Goal: Complete application form

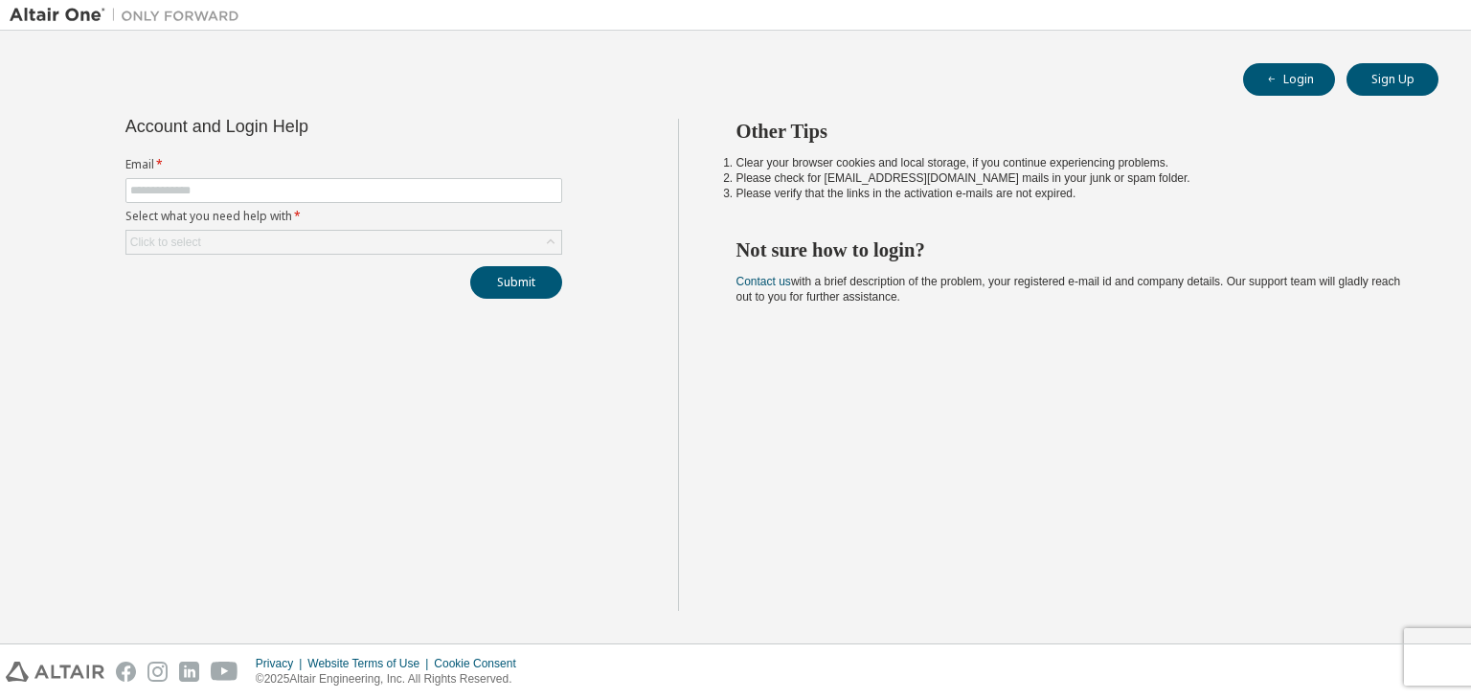
type input "**********"
click at [398, 231] on div "Click to select" at bounding box center [343, 242] width 435 height 23
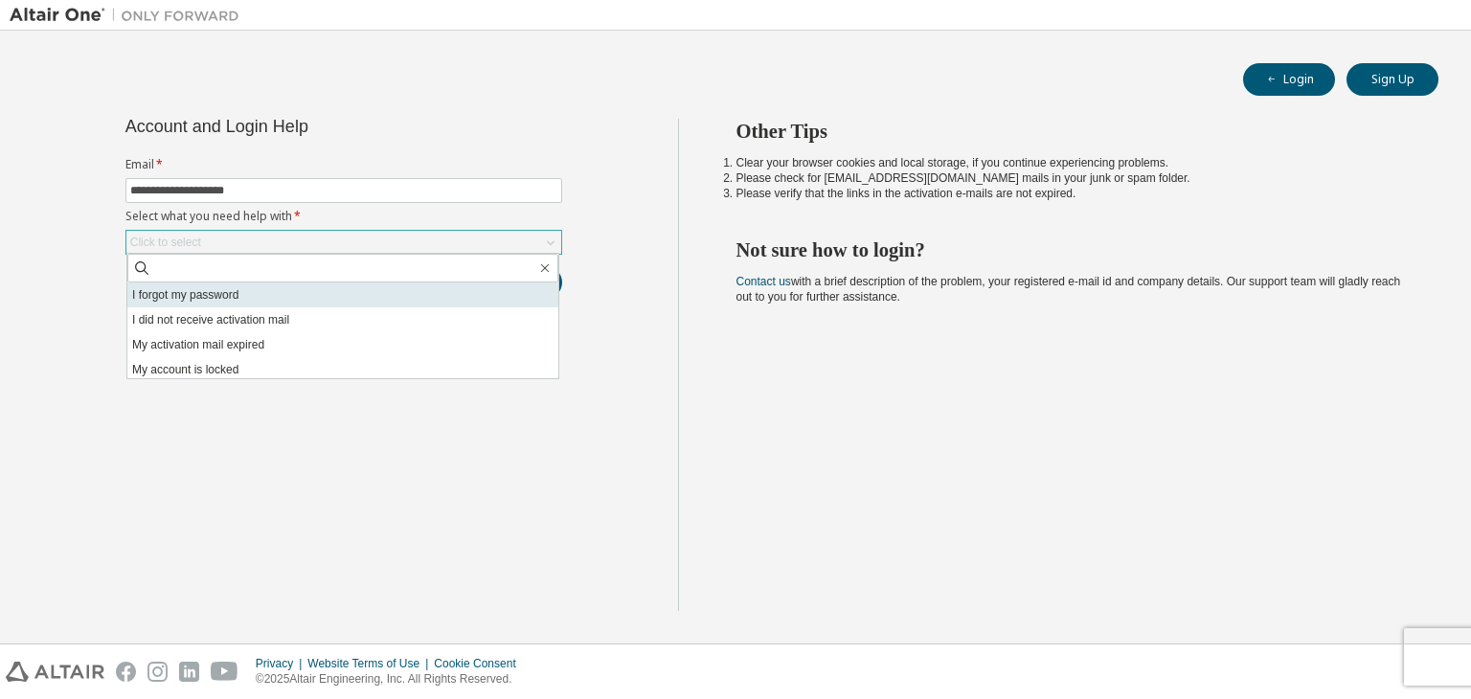
click at [400, 297] on li "I forgot my password" at bounding box center [342, 295] width 431 height 25
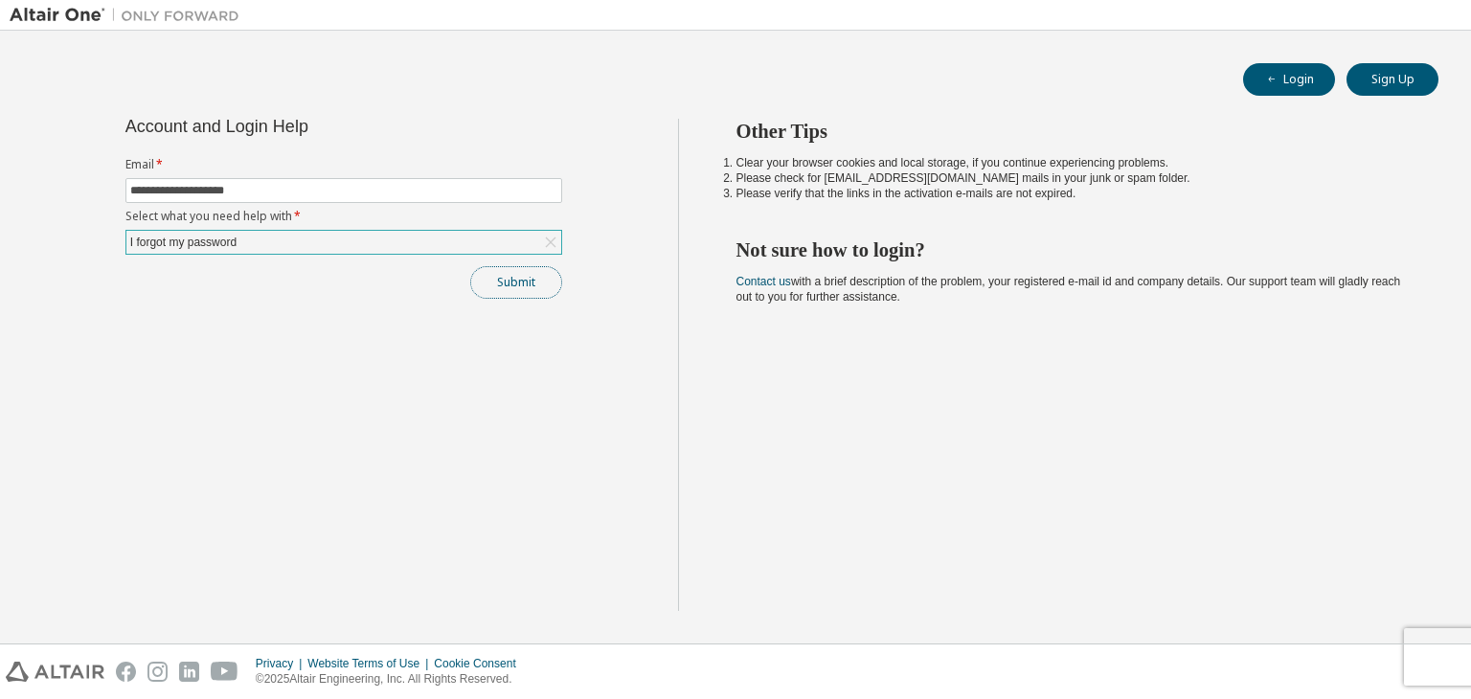
click at [501, 271] on button "Submit" at bounding box center [516, 282] width 92 height 33
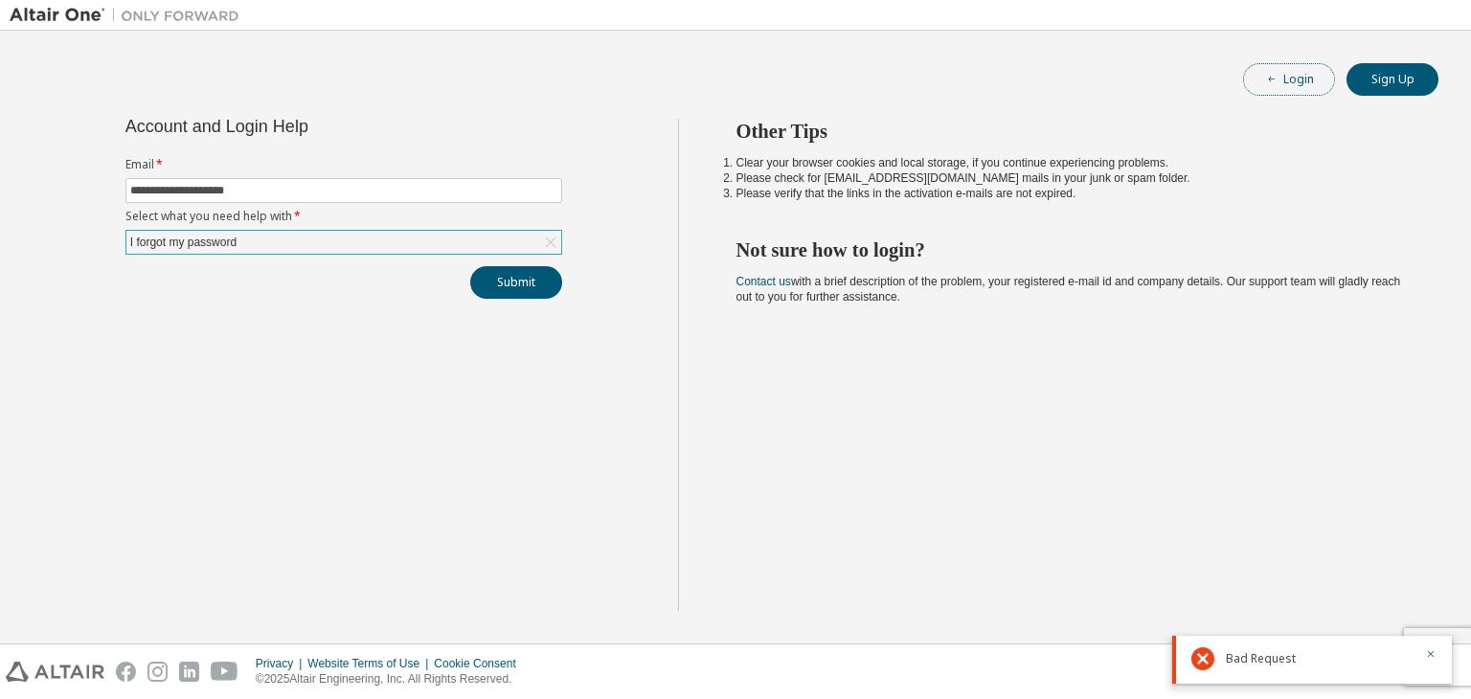
click at [1277, 64] on button "Login" at bounding box center [1289, 79] width 92 height 33
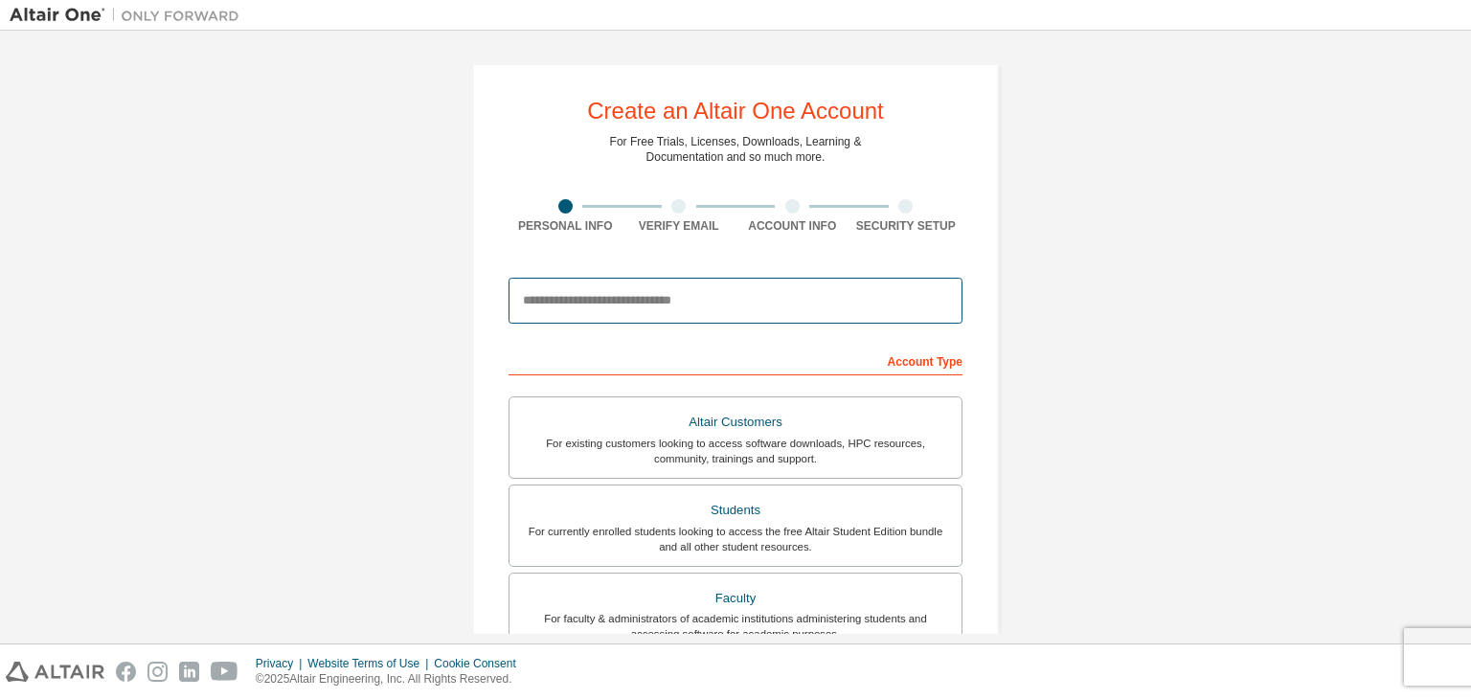
click at [655, 310] on input "email" at bounding box center [736, 301] width 454 height 46
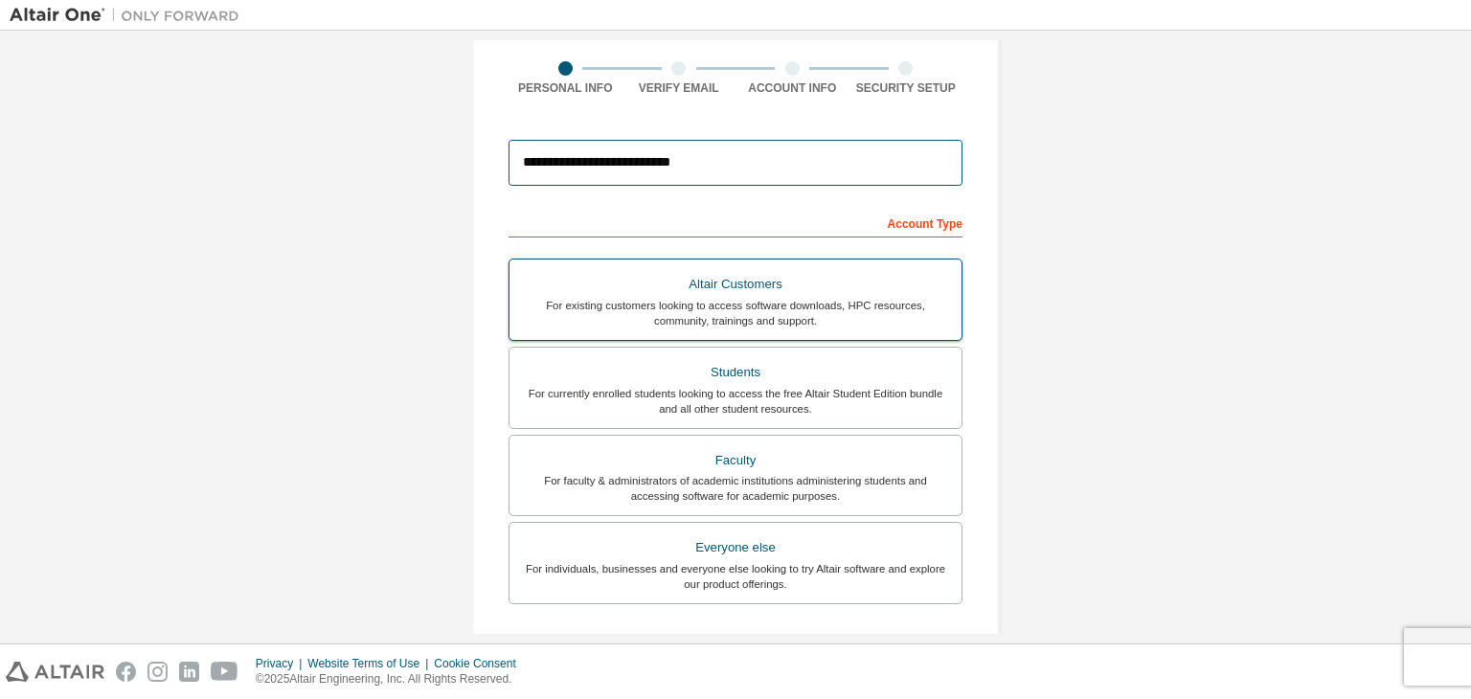
scroll to position [157, 0]
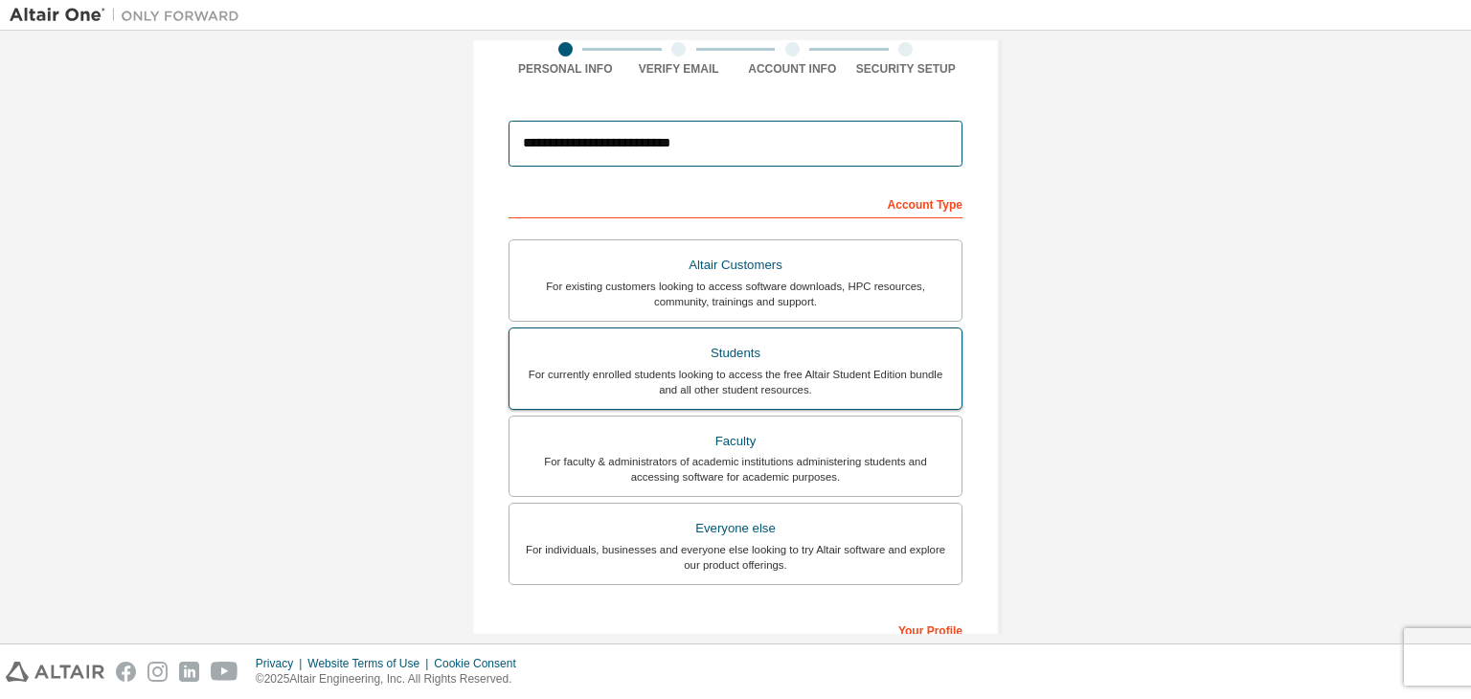
type input "**********"
click at [778, 352] on div "Students" at bounding box center [735, 353] width 429 height 27
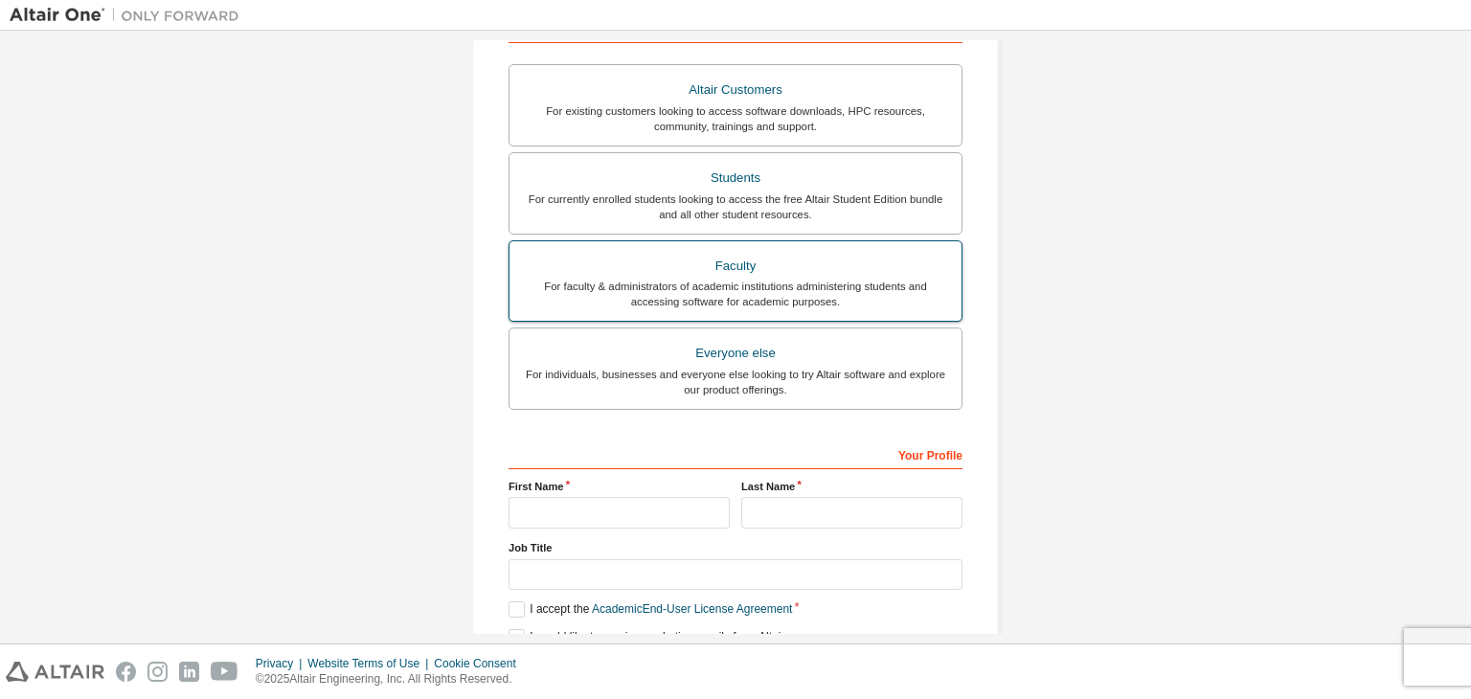
scroll to position [367, 0]
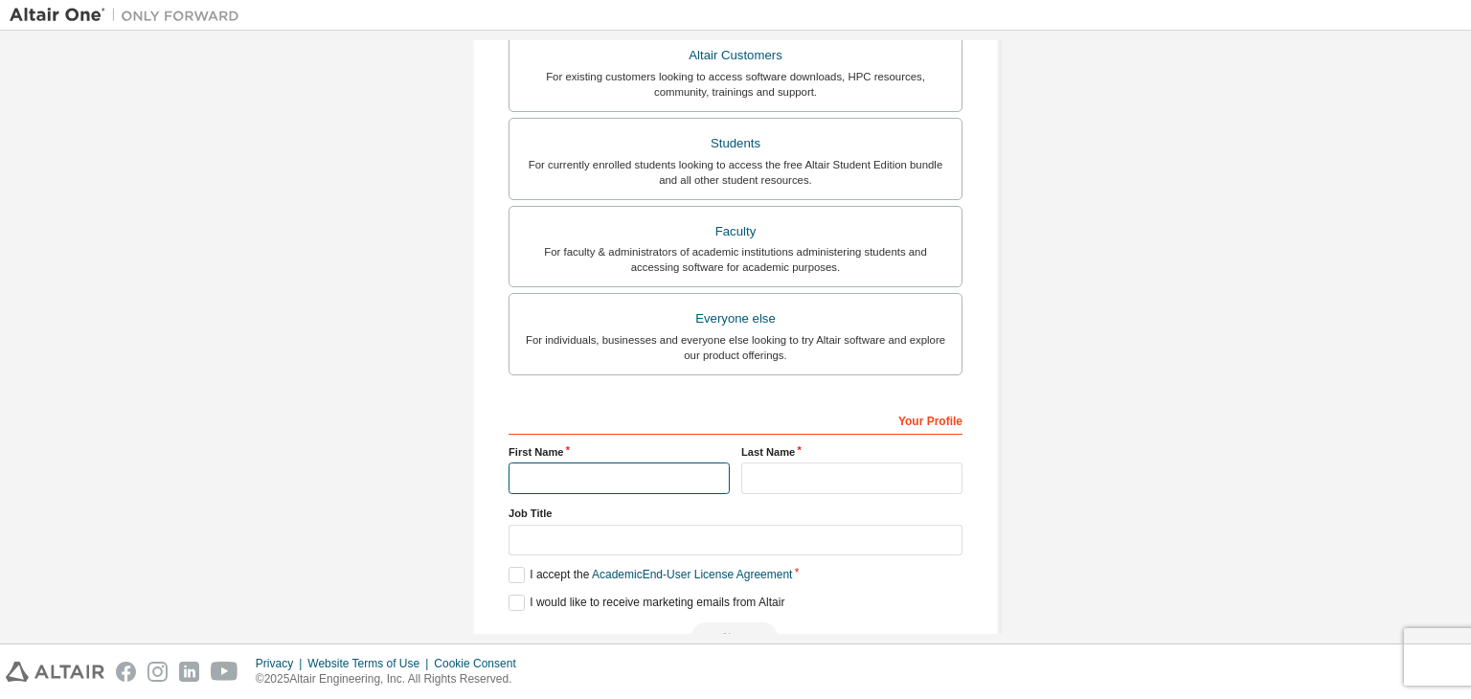
click at [665, 483] on input "text" at bounding box center [619, 479] width 221 height 32
type input "*"
type input "*****"
click at [754, 480] on input "text" at bounding box center [851, 479] width 221 height 32
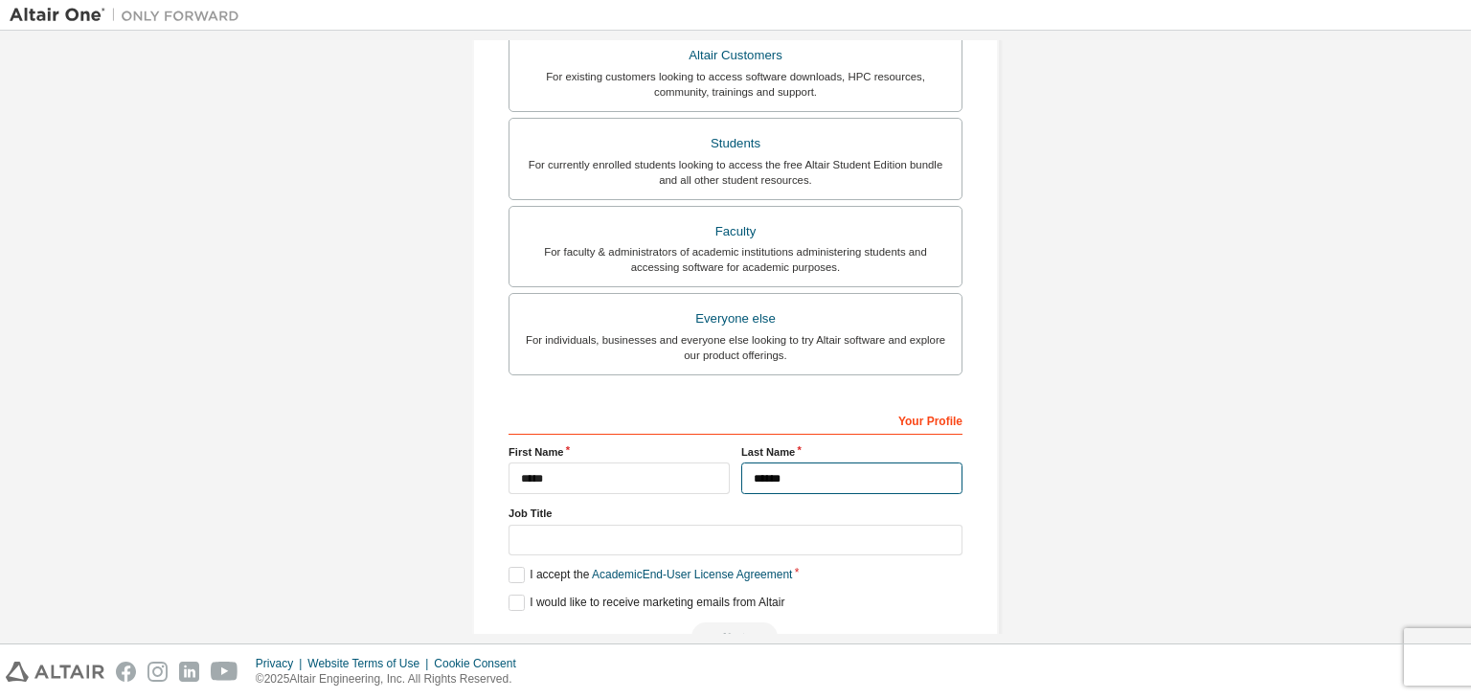
type input "*****"
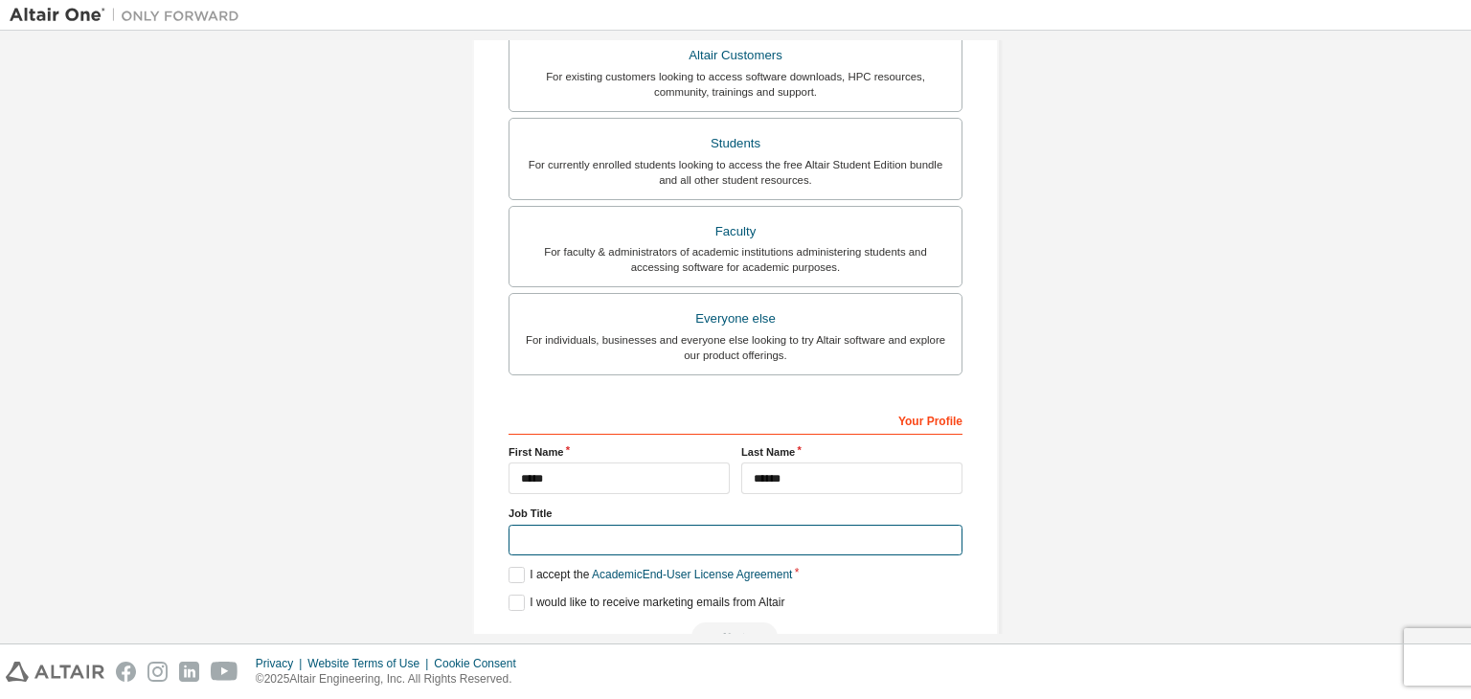
click at [743, 537] on input "text" at bounding box center [736, 541] width 454 height 32
click at [513, 568] on label "I accept the Academic End-User License Agreement" at bounding box center [650, 575] width 283 height 16
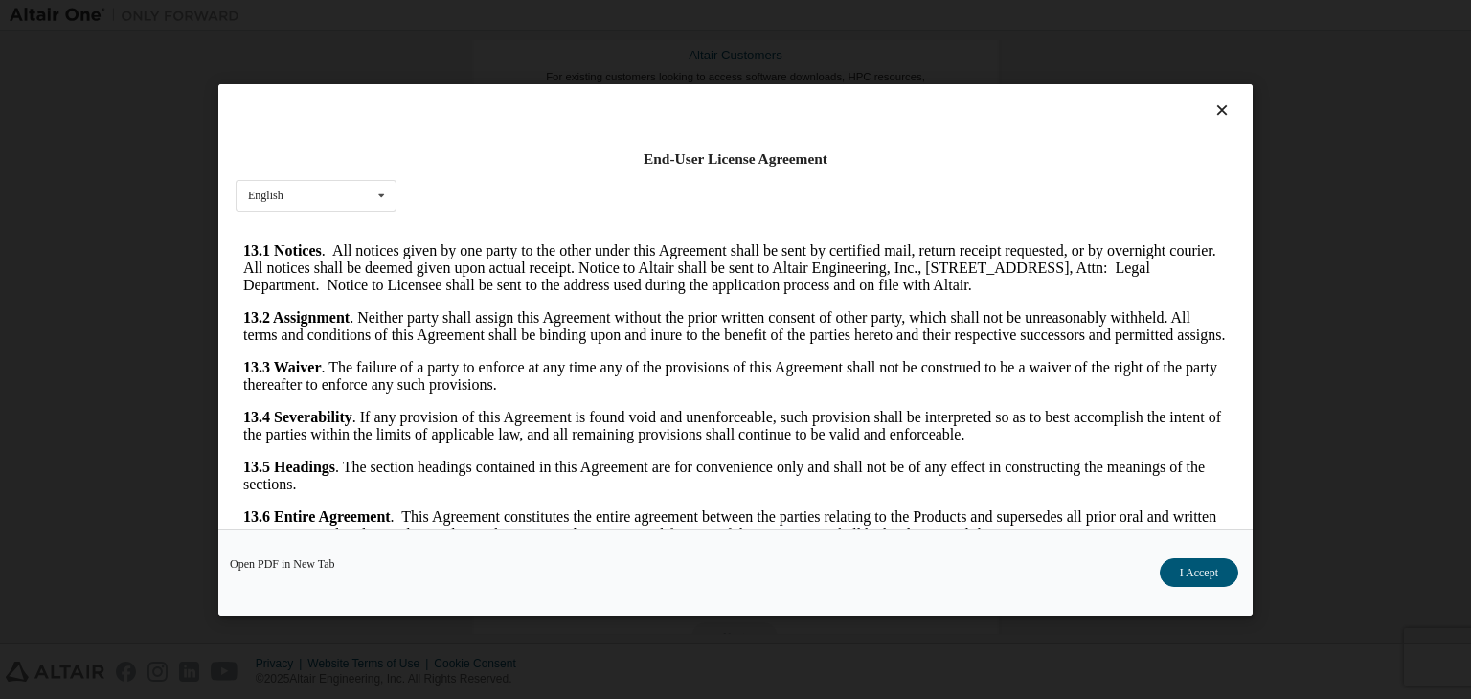
scroll to position [3199, 0]
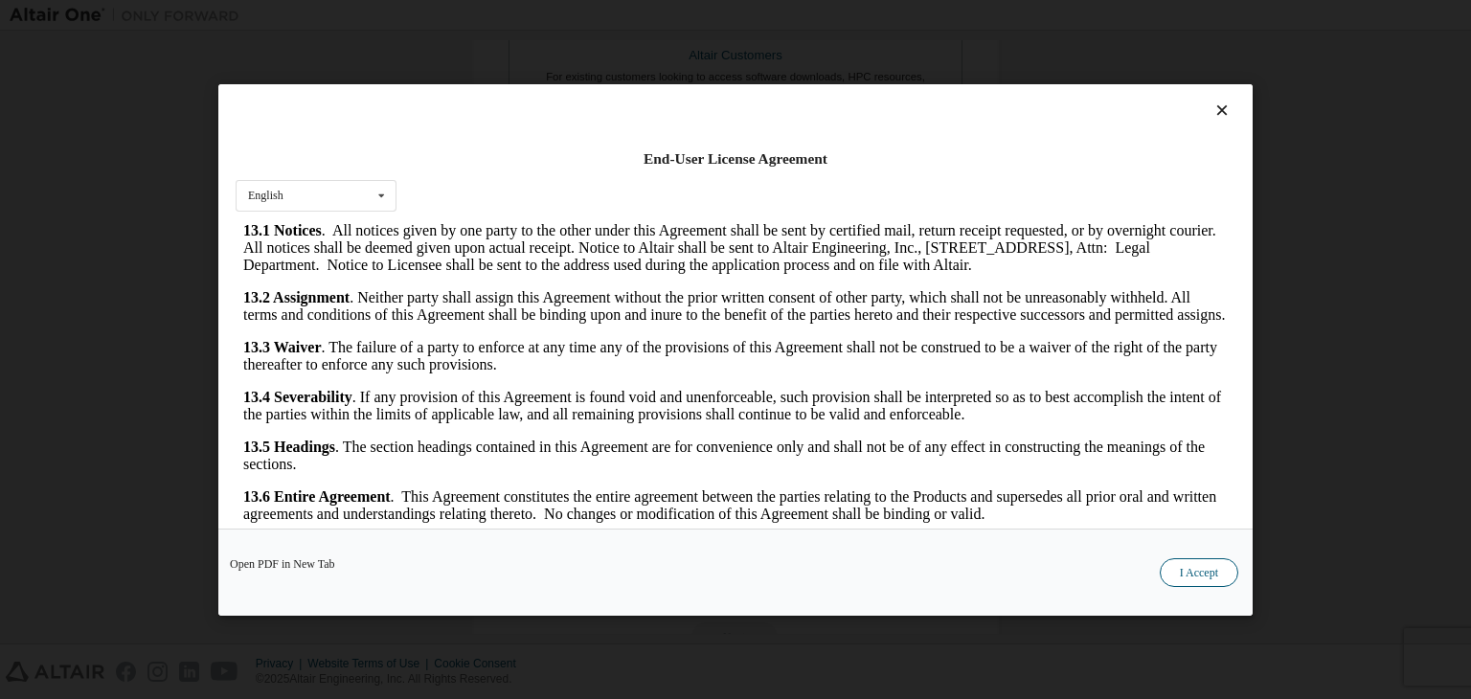
click at [1185, 564] on button "I Accept" at bounding box center [1199, 572] width 79 height 29
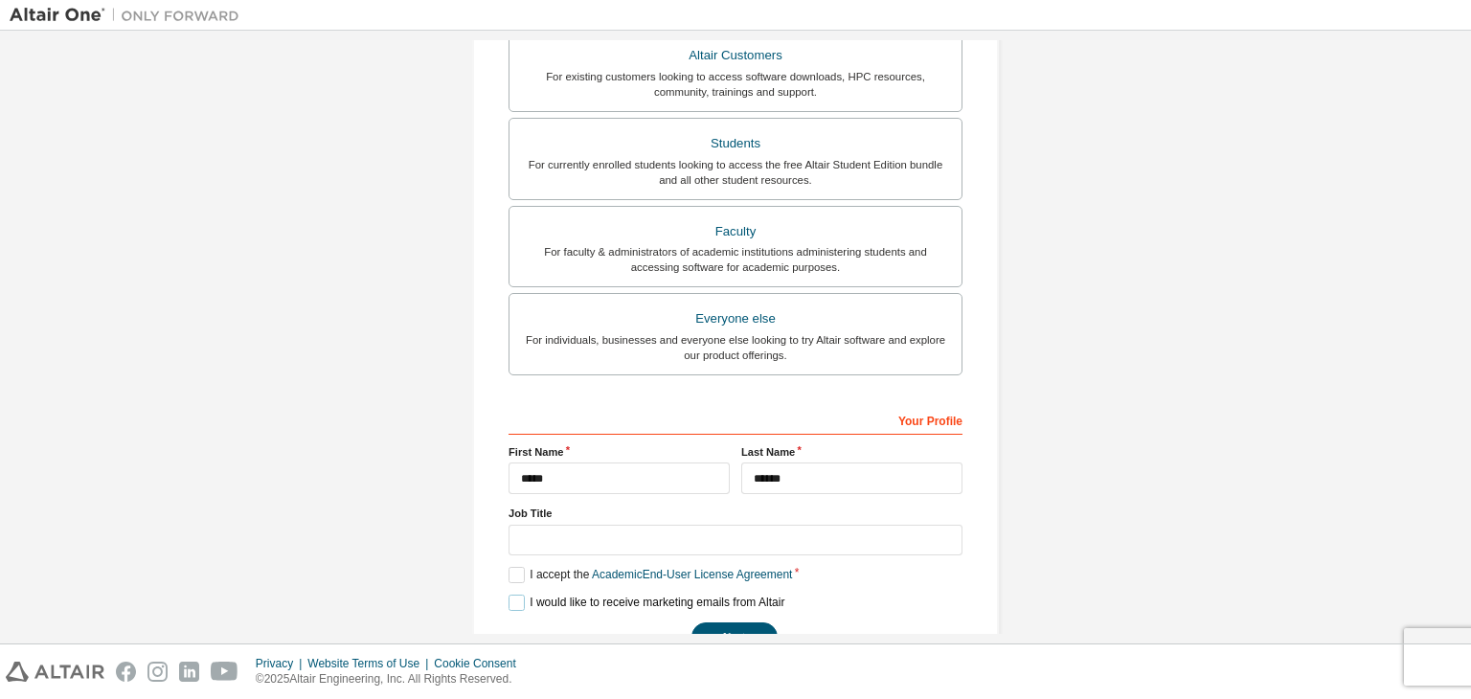
click at [511, 599] on label "I would like to receive marketing emails from Altair" at bounding box center [647, 603] width 276 height 16
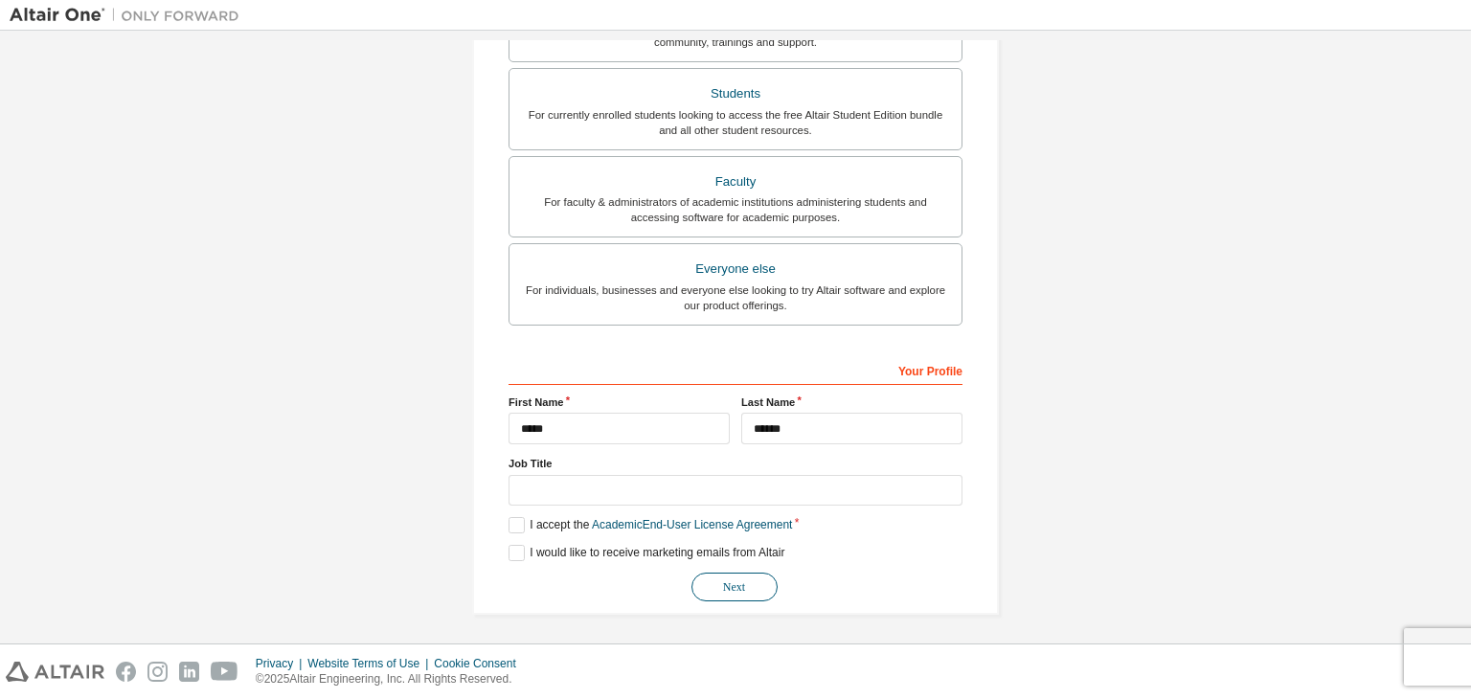
click at [719, 586] on button "Next" at bounding box center [734, 587] width 86 height 29
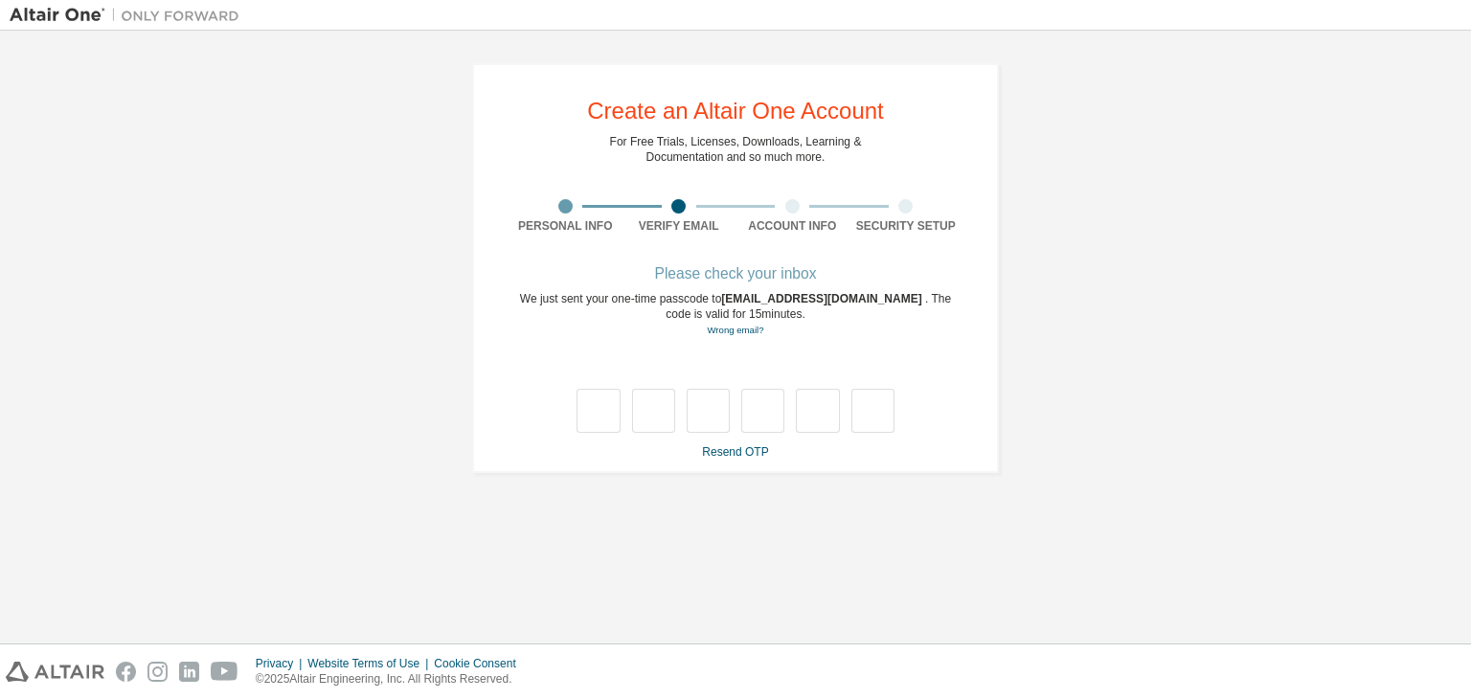
type input "*"
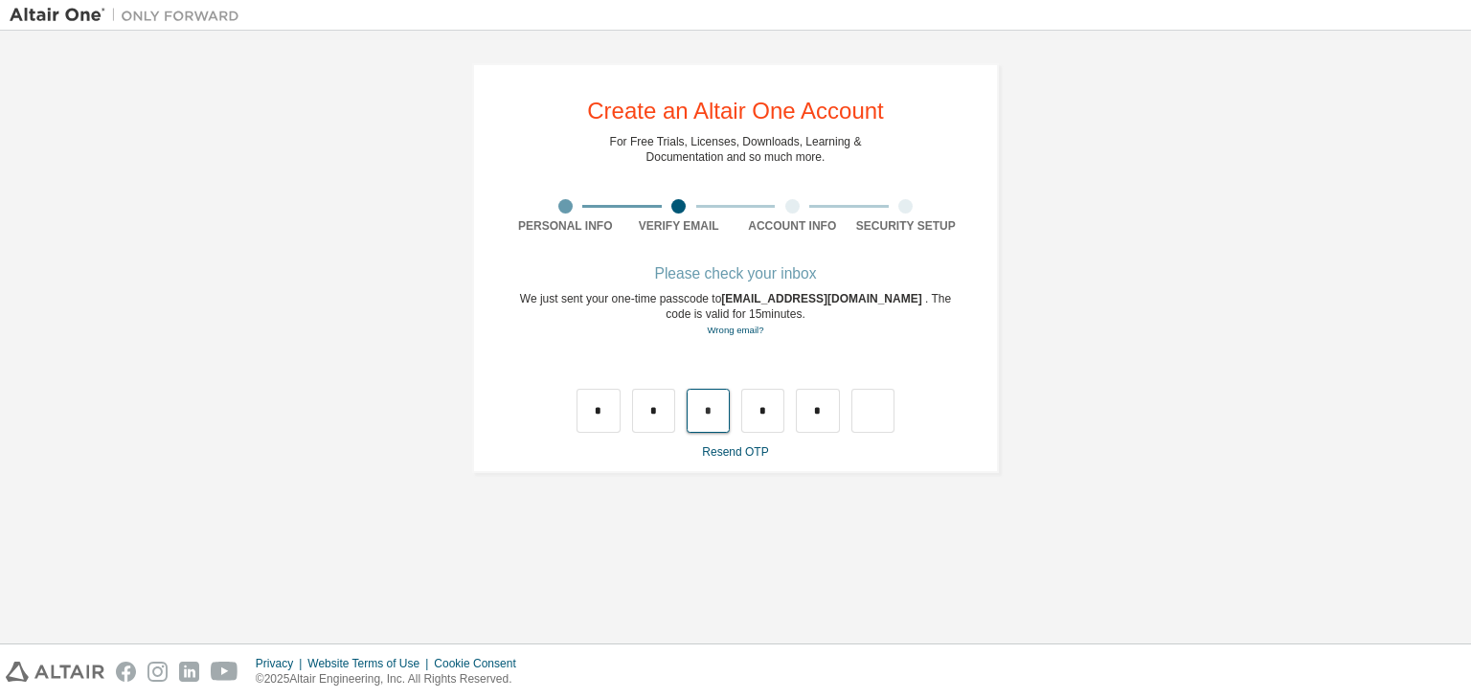
click at [724, 414] on input "*" at bounding box center [708, 411] width 43 height 44
click at [724, 414] on input "text" at bounding box center [708, 411] width 43 height 44
type input "*"
click at [779, 406] on input "text" at bounding box center [762, 411] width 43 height 44
type input "*"
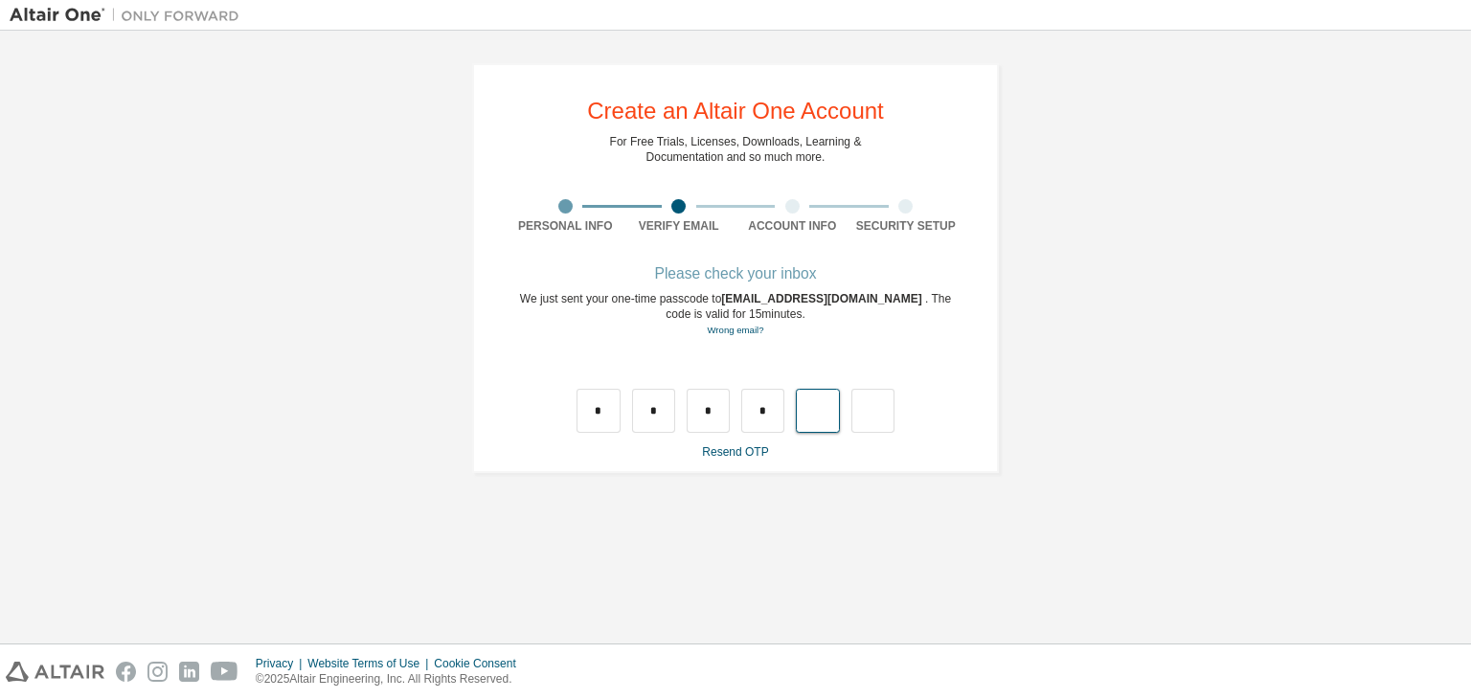
click at [809, 410] on input "text" at bounding box center [817, 411] width 43 height 44
type input "*"
